Goal: Task Accomplishment & Management: Manage account settings

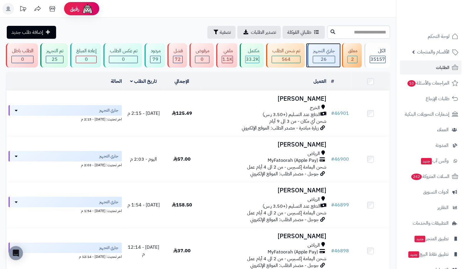
click at [322, 56] on span "26" at bounding box center [324, 59] width 6 height 7
click at [438, 65] on span "الطلبات" at bounding box center [443, 67] width 14 height 8
